Goal: Task Accomplishment & Management: Manage account settings

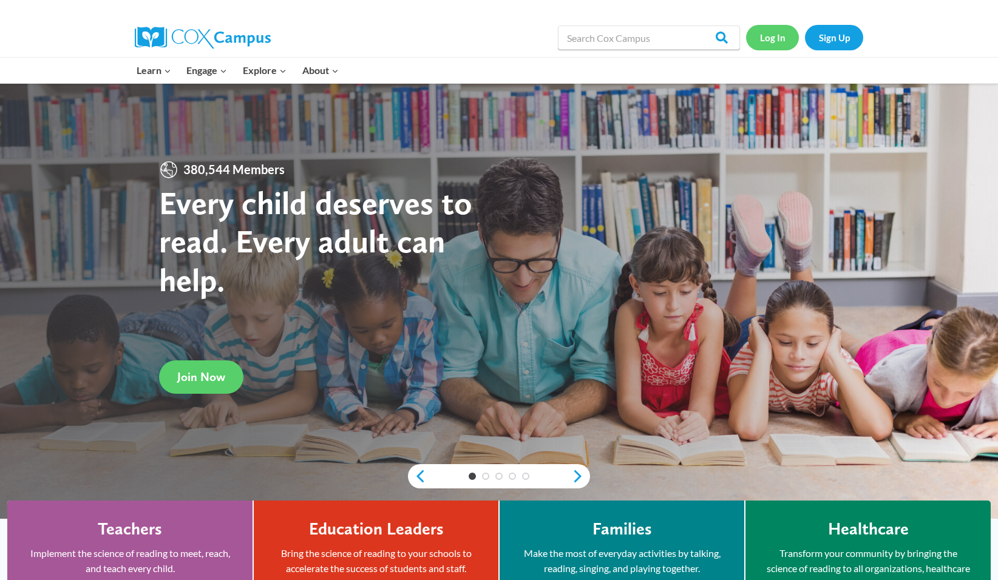
click at [771, 41] on link "Log In" at bounding box center [772, 37] width 53 height 25
click at [769, 38] on link "Log In" at bounding box center [772, 37] width 53 height 25
